Goal: Register for event/course

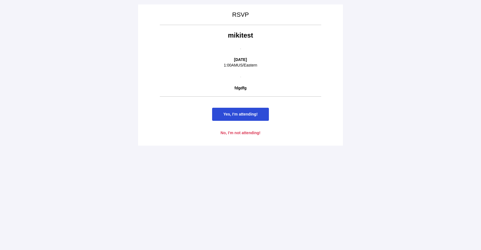
click at [258, 114] on span "Yes, I'm attending!" at bounding box center [240, 114] width 57 height 13
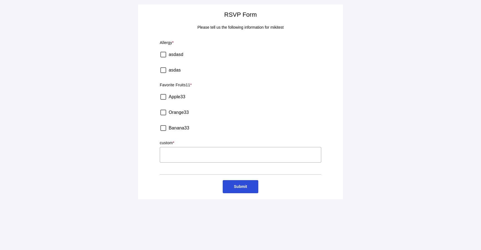
click at [175, 53] on label "asdasd" at bounding box center [176, 55] width 15 height 16
click at [175, 97] on label "Apple33" at bounding box center [177, 97] width 17 height 16
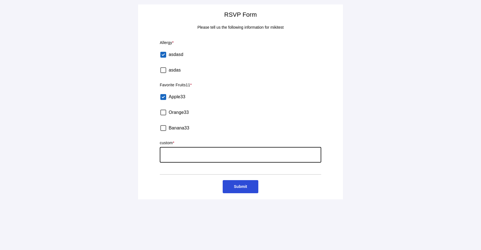
click at [191, 151] on input "text" at bounding box center [241, 155] width 162 height 16
click at [232, 182] on span "Submit" at bounding box center [240, 186] width 35 height 13
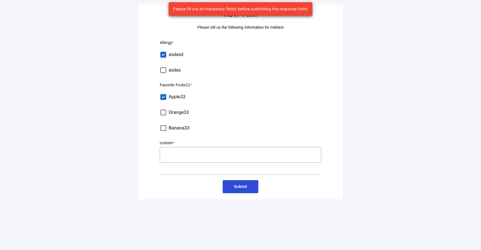
click at [208, 154] on input "text" at bounding box center [241, 155] width 162 height 16
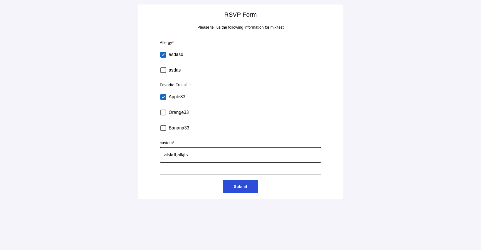
type input "alskdf;alkjfs"
click at [243, 185] on span "Submit" at bounding box center [240, 186] width 13 height 4
